Goal: Transaction & Acquisition: Purchase product/service

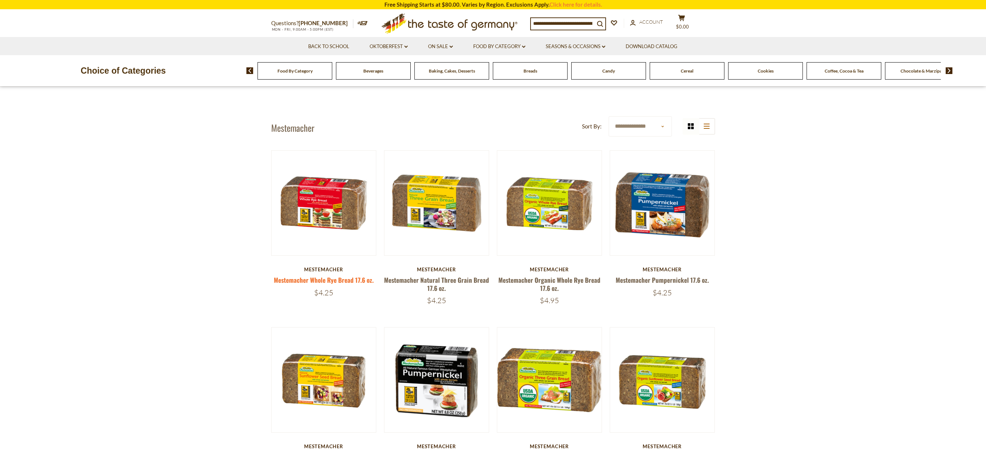
click at [321, 282] on link "Mestemacher Whole Rye Bread 17.6 oz." at bounding box center [324, 279] width 100 height 9
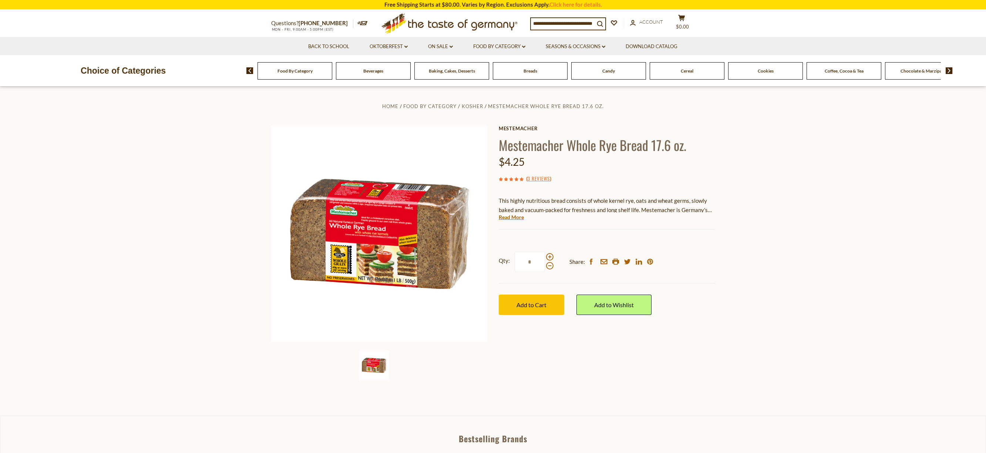
click at [558, 148] on h1 "Mestemacher Whole Rye Bread 17.6 oz." at bounding box center [607, 145] width 216 height 17
drag, startPoint x: 563, startPoint y: 147, endPoint x: 501, endPoint y: 144, distance: 62.6
click at [501, 144] on h1 "Mestemacher Whole Rye Bread 17.6 oz." at bounding box center [607, 145] width 216 height 17
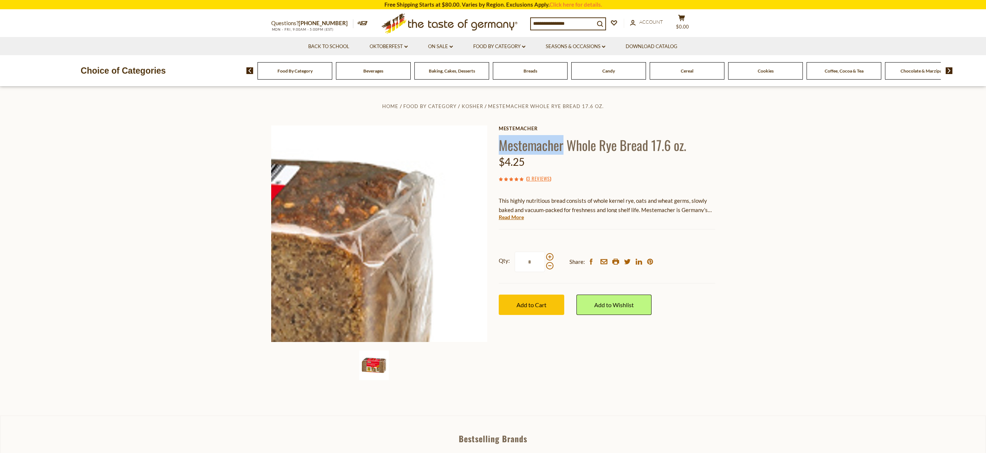
copy h1 "Mestemacher"
